Goal: Information Seeking & Learning: Learn about a topic

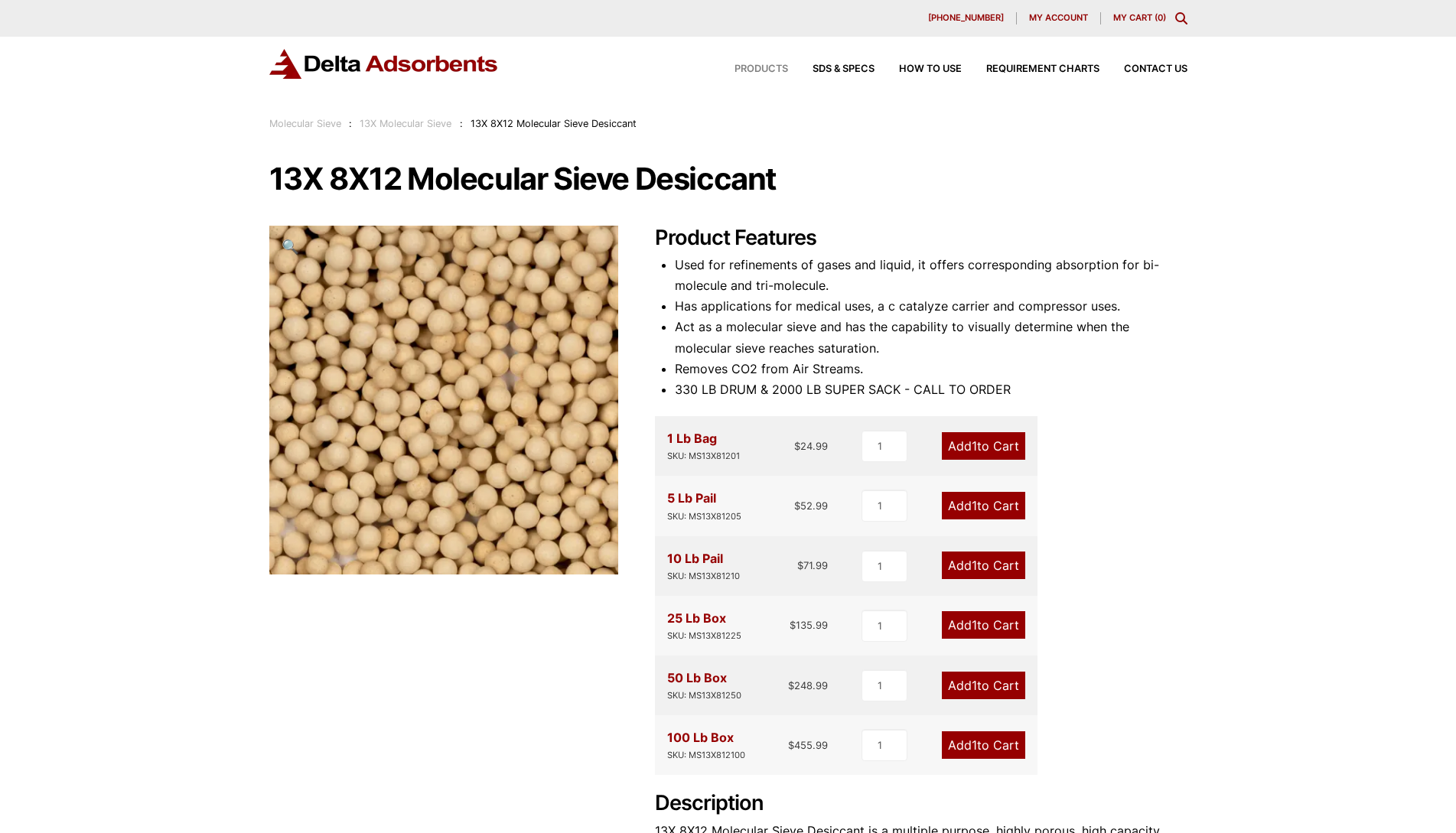
click at [753, 72] on span "Products" at bounding box center [761, 69] width 54 height 10
click at [1183, 21] on icon "Toggle Modal Content" at bounding box center [1181, 17] width 12 height 12
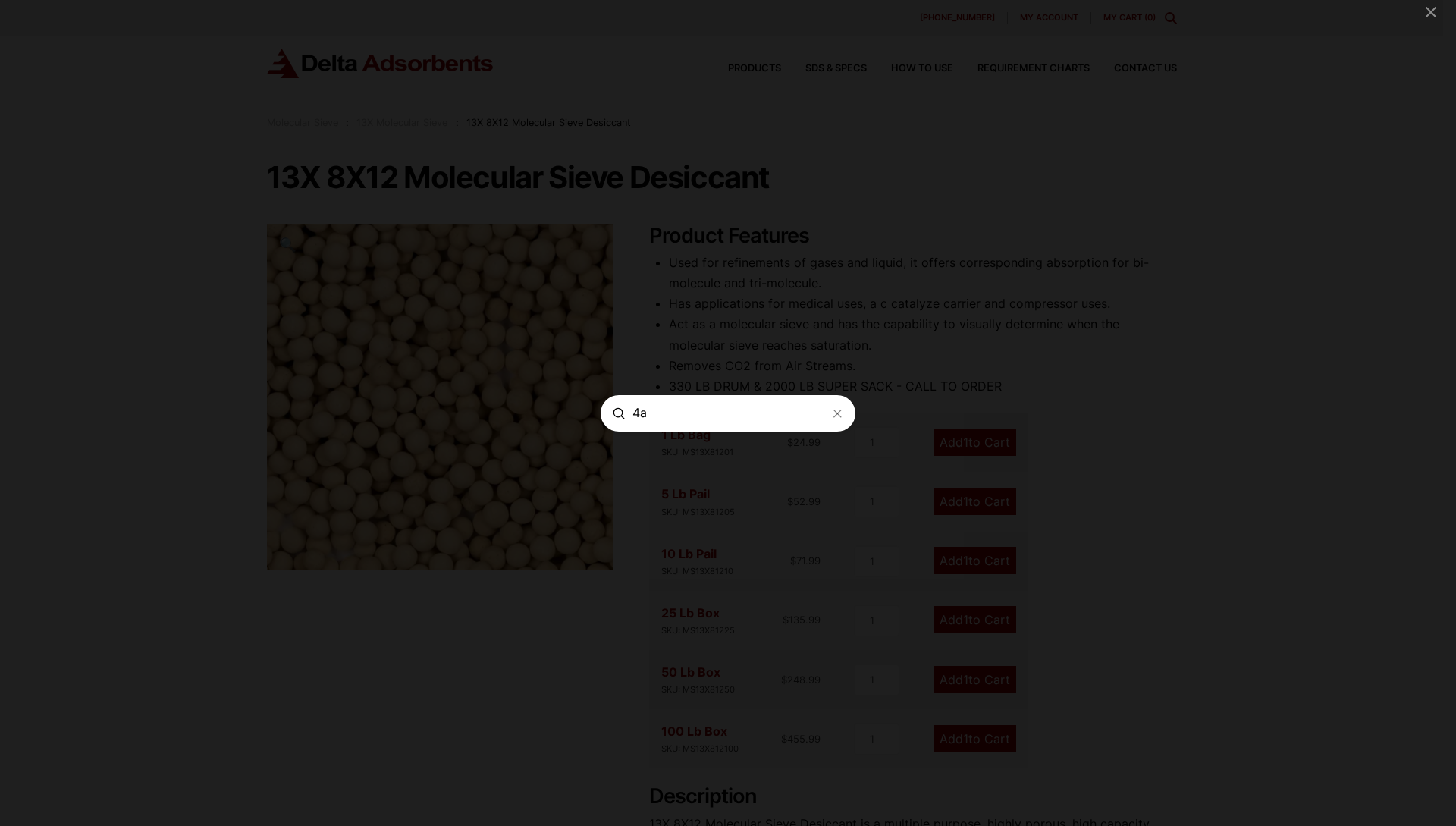
type input "4a"
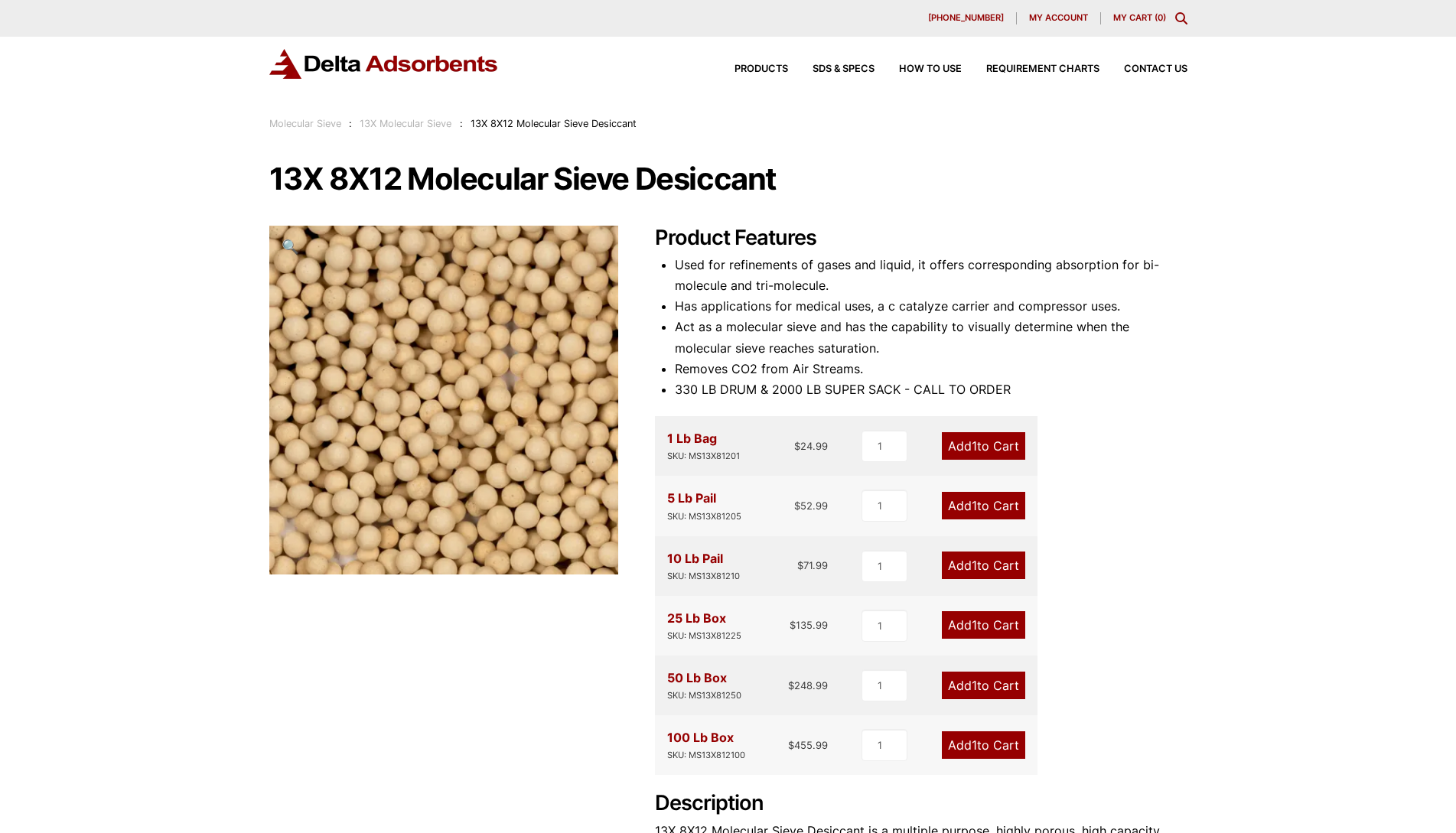
click at [424, 121] on link "13X Molecular Sieve" at bounding box center [406, 124] width 92 height 11
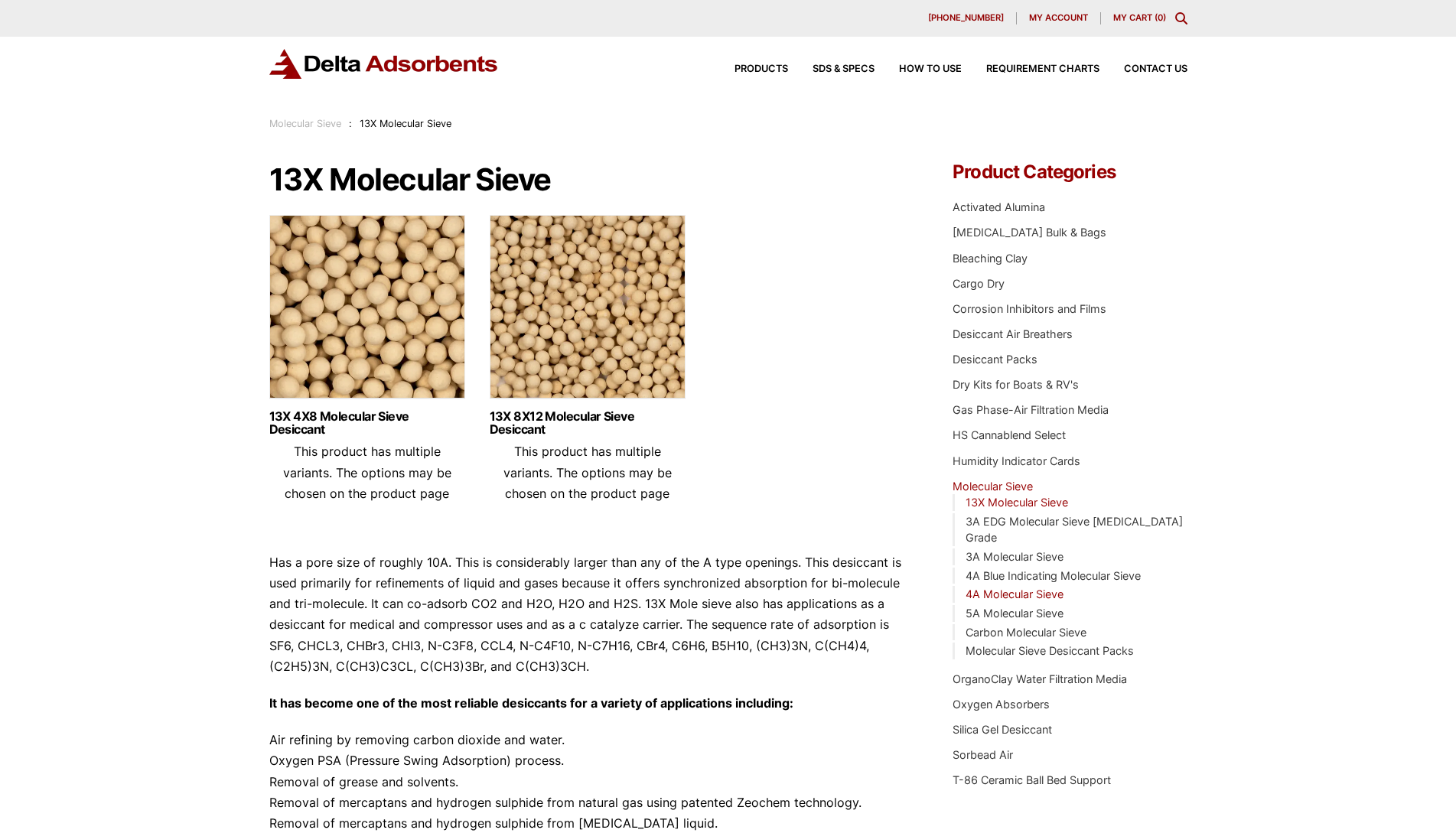
click at [1015, 588] on link "4A Molecular Sieve" at bounding box center [1015, 594] width 98 height 13
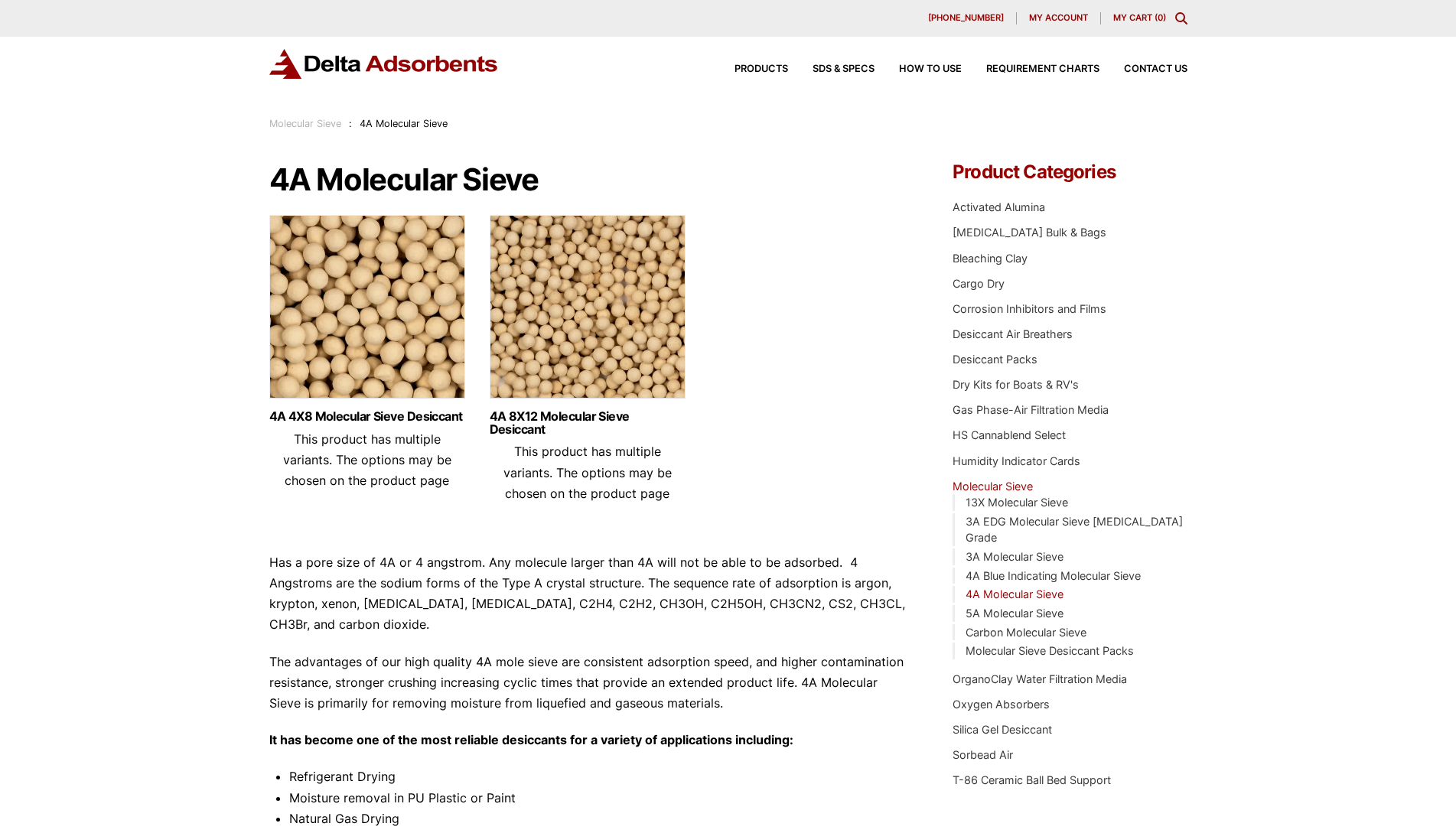
click at [535, 362] on img at bounding box center [587, 310] width 196 height 191
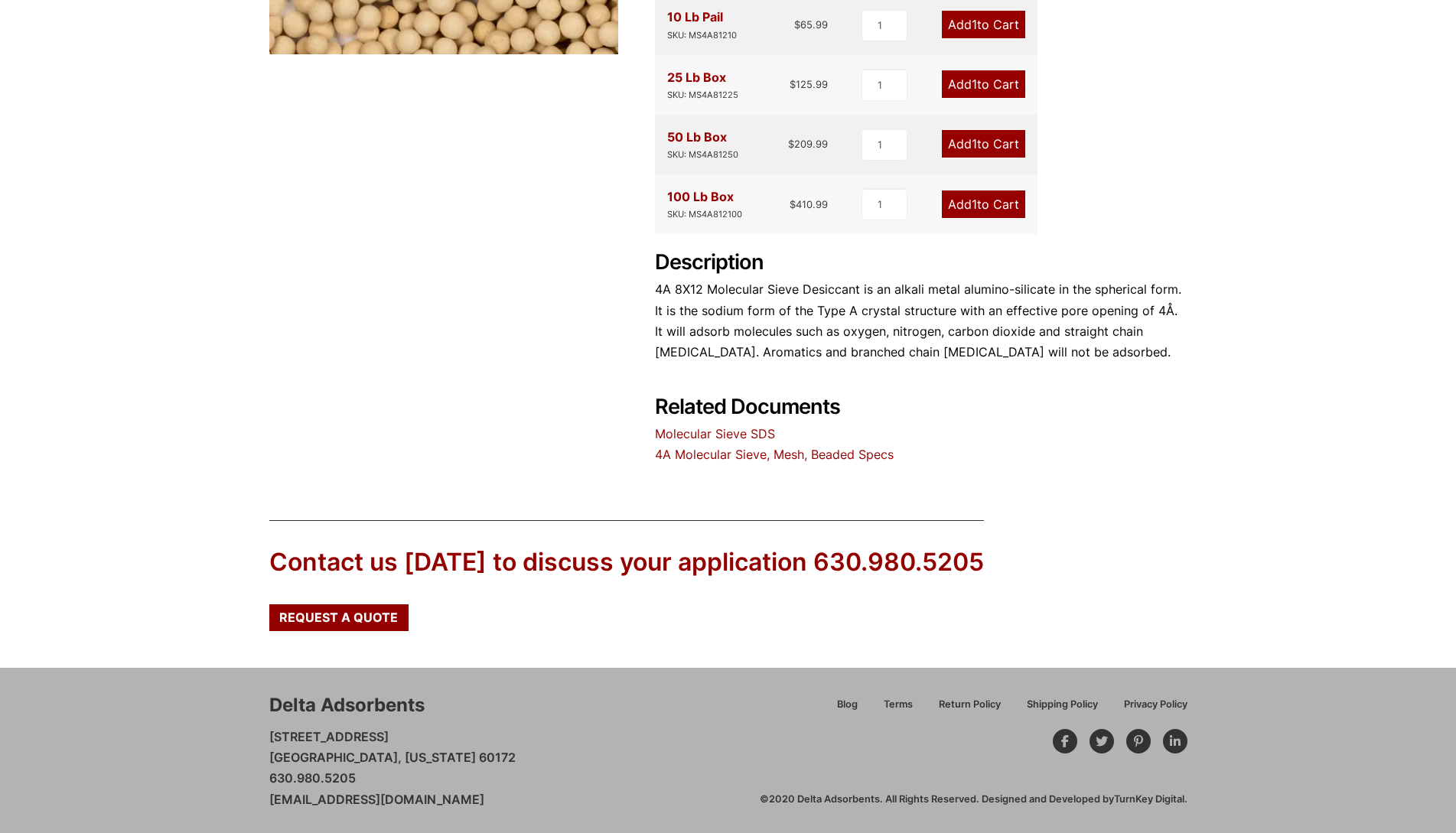
scroll to position [522, 0]
